Goal: Task Accomplishment & Management: Use online tool/utility

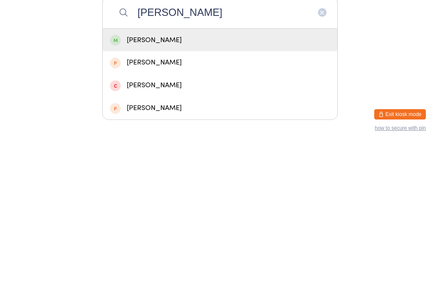
type input "[PERSON_NAME]"
click at [175, 183] on div "[PERSON_NAME]" at bounding box center [220, 194] width 235 height 23
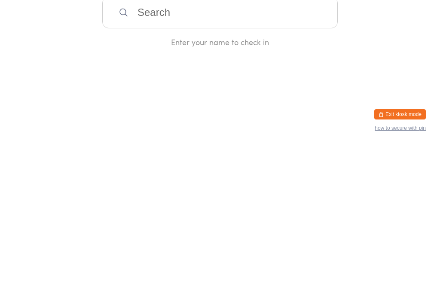
click at [200, 191] on div "Enter your name to check in" at bounding box center [219, 196] width 235 height 11
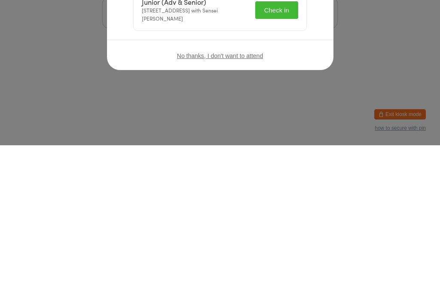
click at [339, 82] on div "Welcome, Zane Morrison! Choose an event below to check in Junior (Adv & Senior)…" at bounding box center [220, 150] width 440 height 300
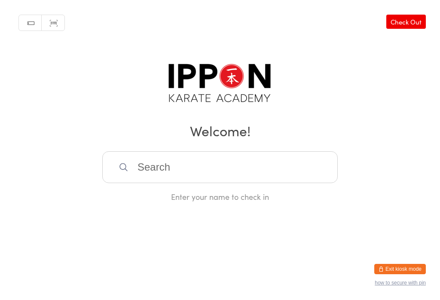
click at [259, 167] on input "search" at bounding box center [219, 167] width 235 height 32
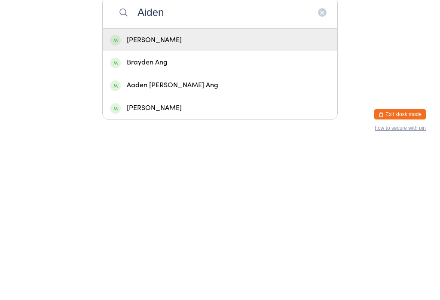
type input "Aiden"
click at [122, 189] on div "[PERSON_NAME]" at bounding box center [220, 195] width 220 height 12
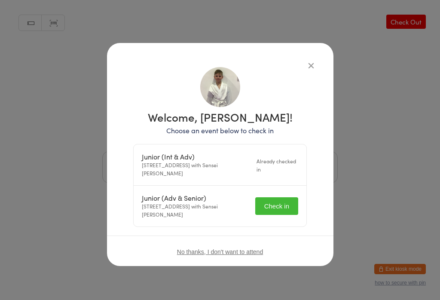
click at [277, 199] on button "Check in" at bounding box center [276, 206] width 43 height 18
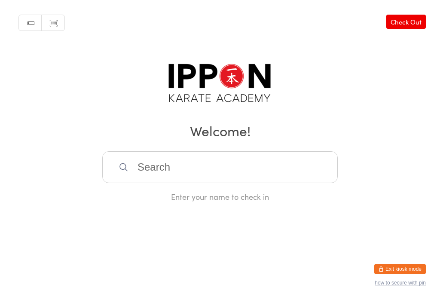
click at [209, 176] on input "search" at bounding box center [219, 167] width 235 height 32
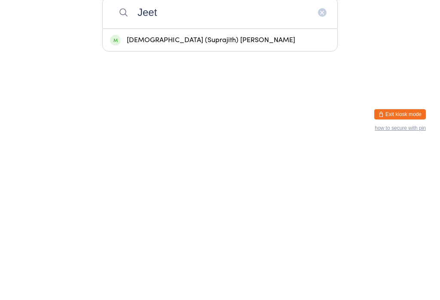
type input "Jeet"
click at [161, 183] on div "[DEMOGRAPHIC_DATA] (Suprajith) [PERSON_NAME]" at bounding box center [220, 194] width 235 height 23
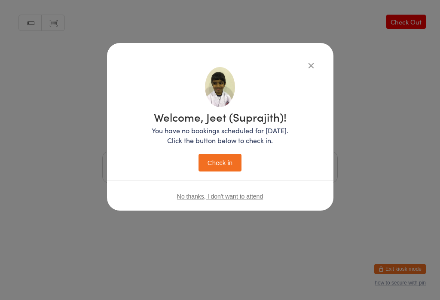
click at [225, 155] on button "Check in" at bounding box center [219, 163] width 43 height 18
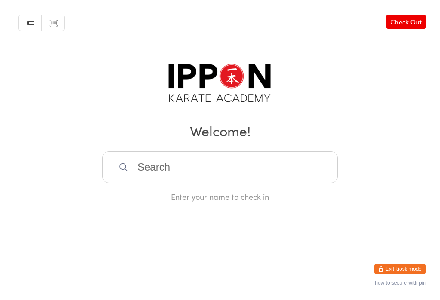
click at [307, 167] on input "search" at bounding box center [219, 167] width 235 height 32
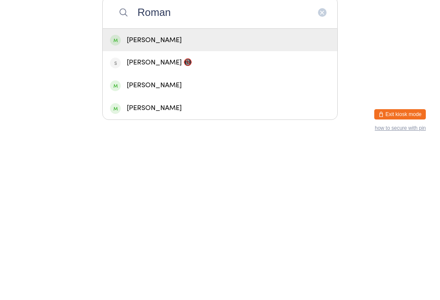
type input "Roman"
click at [286, 189] on div "[PERSON_NAME]" at bounding box center [220, 195] width 220 height 12
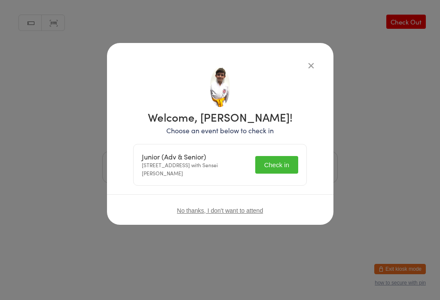
click at [290, 163] on button "Check in" at bounding box center [276, 165] width 43 height 18
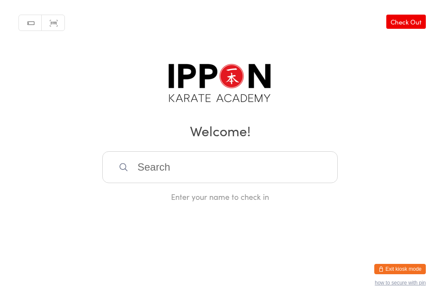
click at [228, 168] on input "search" at bounding box center [219, 167] width 235 height 32
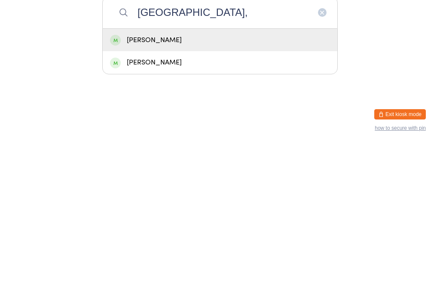
type input "Kent"
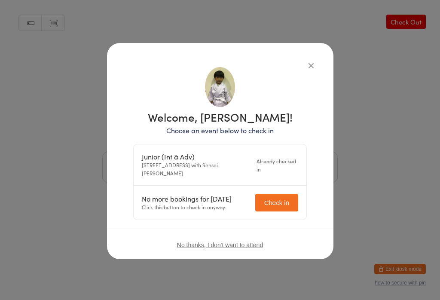
click at [312, 57] on div "Welcome, [PERSON_NAME]! Choose an event below to check in Junior (Int & Adv) [S…" at bounding box center [220, 151] width 226 height 216
click at [336, 47] on div "Welcome, [PERSON_NAME]! Choose an event below to check in Junior (Int & Adv) [S…" at bounding box center [220, 150] width 440 height 300
click at [312, 69] on button "button" at bounding box center [311, 65] width 10 height 10
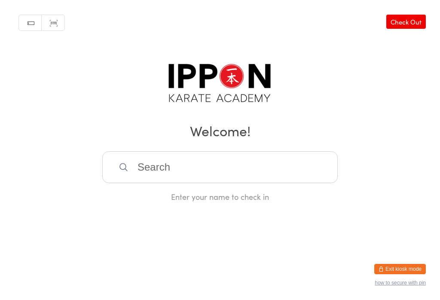
click at [184, 154] on input "search" at bounding box center [219, 167] width 235 height 32
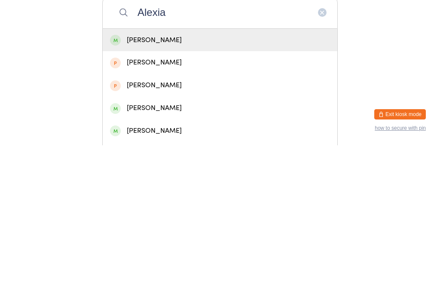
type input "Alexia"
click at [156, 189] on div "[PERSON_NAME]" at bounding box center [220, 195] width 220 height 12
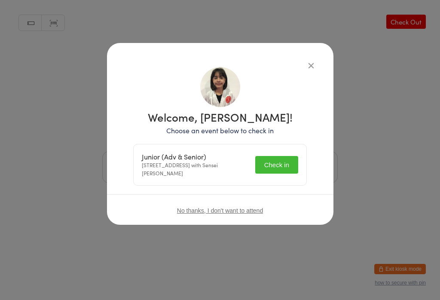
click at [261, 162] on button "Check in" at bounding box center [276, 165] width 43 height 18
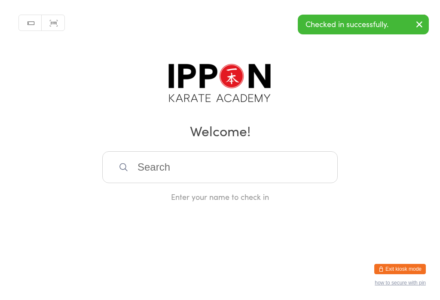
click at [308, 57] on div "Manual search Scanner input Check Out Welcome! Enter your name to check in" at bounding box center [220, 101] width 440 height 202
